Goal: Transaction & Acquisition: Subscribe to service/newsletter

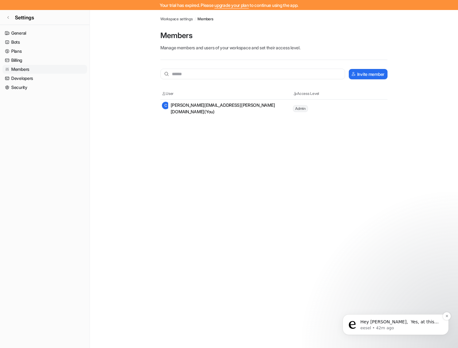
click at [401, 328] on p "eesel • 42m ago" at bounding box center [400, 328] width 80 height 6
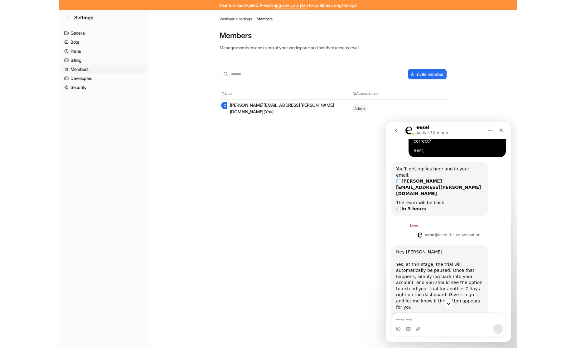
scroll to position [59, 0]
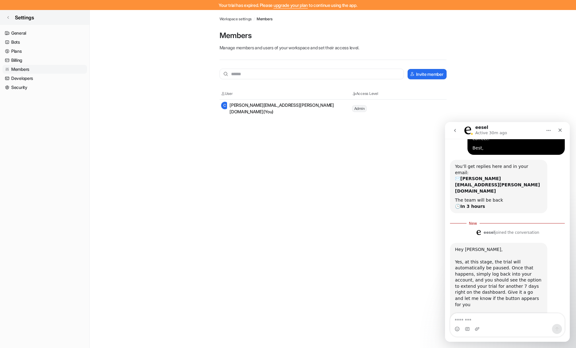
click at [8, 18] on icon at bounding box center [8, 18] width 4 height 4
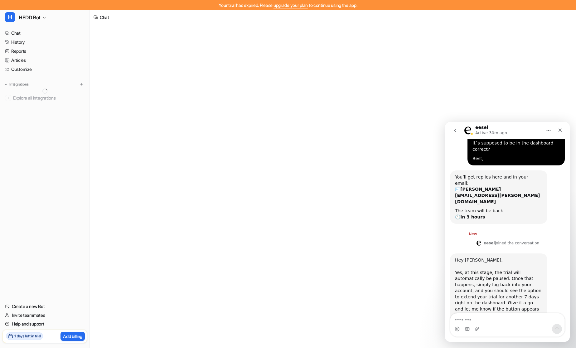
scroll to position [59, 0]
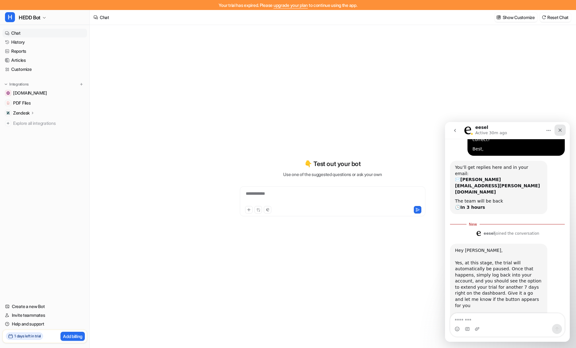
click at [458, 131] on icon "Close" at bounding box center [560, 130] width 5 height 5
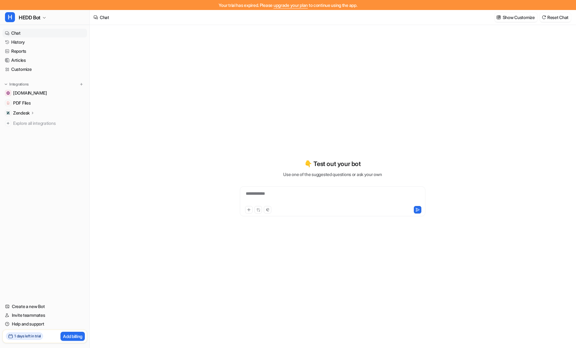
scroll to position [48, 0]
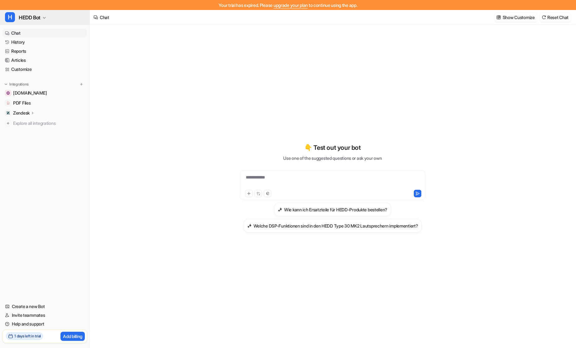
click at [38, 18] on span "HEDD Bot" at bounding box center [30, 17] width 22 height 9
click at [25, 73] on link "Sign out" at bounding box center [50, 70] width 86 height 10
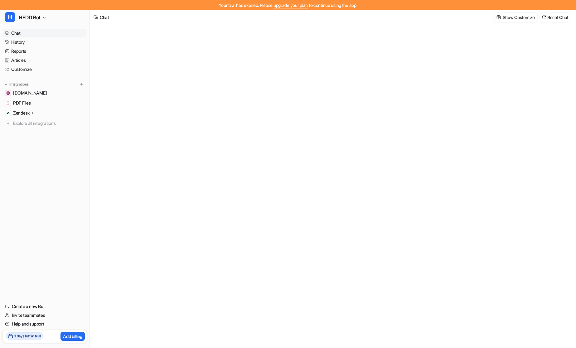
type textarea "**********"
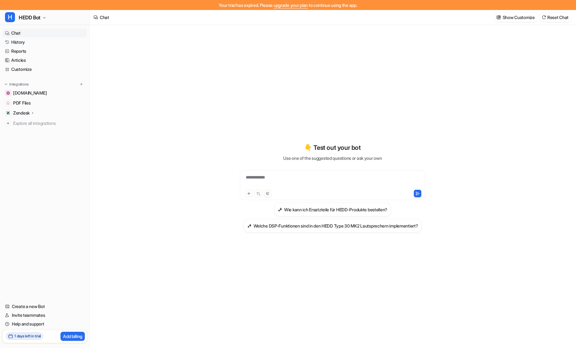
scroll to position [10, 0]
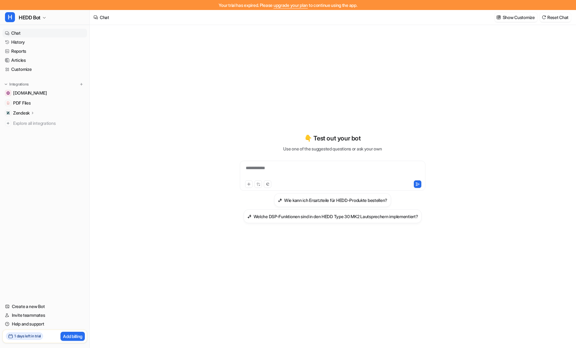
click at [22, 340] on p "1 days left in trial" at bounding box center [24, 336] width 37 height 8
click at [22, 338] on h2 "1 days left in trial" at bounding box center [27, 336] width 27 height 6
click at [31, 19] on span "HEDD Bot" at bounding box center [30, 17] width 22 height 9
click at [38, 18] on span "HEDD Bot" at bounding box center [30, 17] width 22 height 9
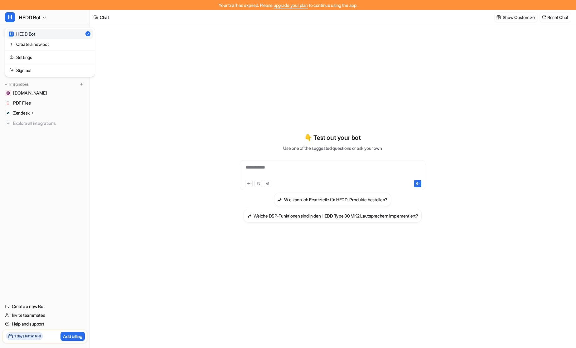
click at [70, 166] on div "H HEDD Bot H HEDD Bot Create a new bot Settings Sign out Chat History Reports A…" at bounding box center [45, 179] width 90 height 338
click at [18, 336] on h2 "1 days left in trial" at bounding box center [27, 336] width 27 height 6
click at [8, 337] on span "1 days left in trial" at bounding box center [24, 335] width 37 height 7
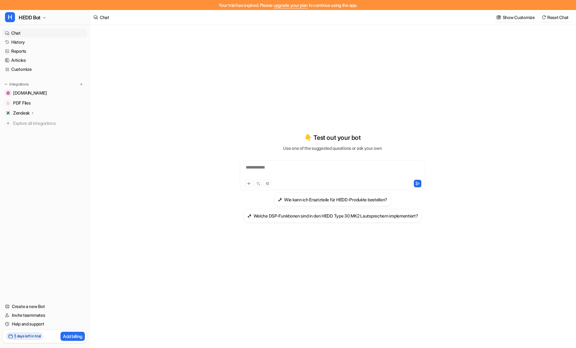
click at [8, 337] on span "1 days left in trial" at bounding box center [24, 335] width 37 height 7
click at [10, 336] on icon at bounding box center [10, 336] width 5 height 5
click at [33, 254] on nav "Chat History Reports Articles Customize Integrations hedd.audio PDF Files Zende…" at bounding box center [45, 161] width 90 height 271
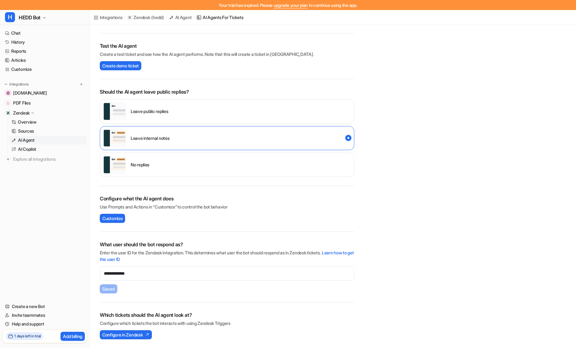
scroll to position [73, 0]
click at [71, 335] on p "Add billing" at bounding box center [72, 336] width 19 height 7
